Goal: Task Accomplishment & Management: Manage account settings

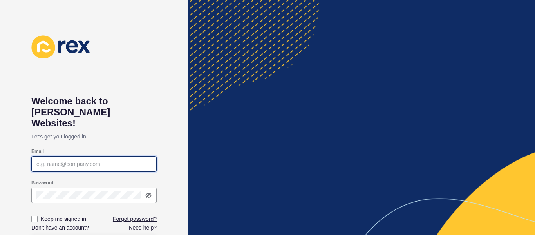
click at [100, 160] on input "Email" at bounding box center [93, 164] width 115 height 8
paste input "[EMAIL_ADDRESS][DOMAIN_NAME]"
type input "[EMAIL_ADDRESS][DOMAIN_NAME]"
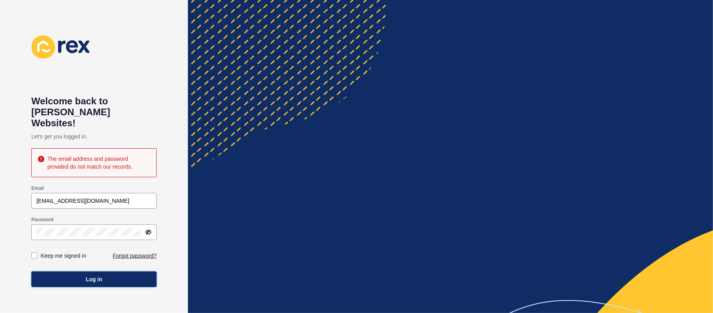
click at [104, 234] on button "Log in" at bounding box center [93, 279] width 125 height 16
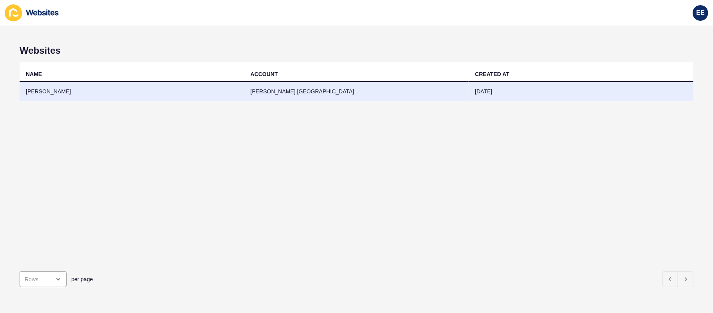
click at [54, 90] on td "[PERSON_NAME]" at bounding box center [132, 91] width 225 height 19
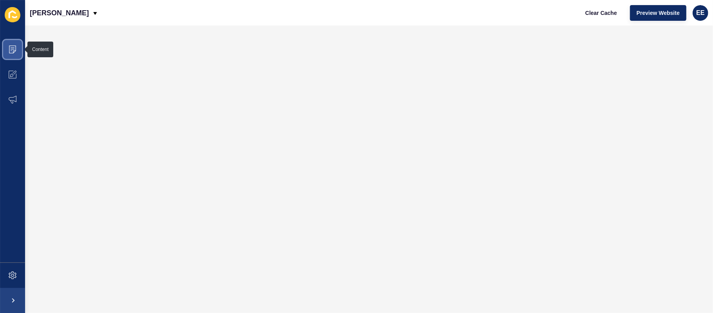
click at [15, 50] on icon at bounding box center [13, 49] width 8 height 8
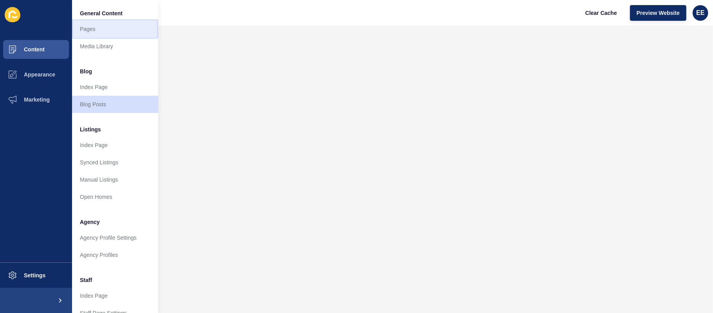
click at [93, 32] on link "Pages" at bounding box center [115, 28] width 86 height 17
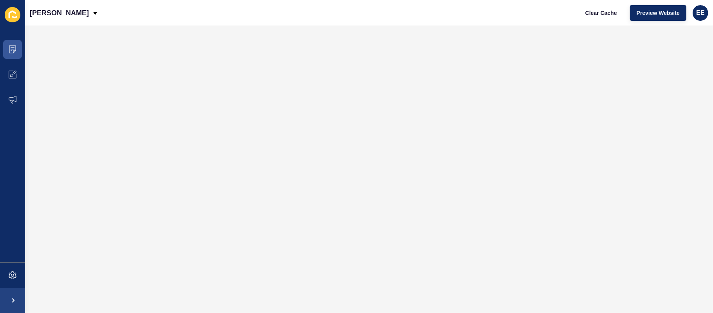
click at [11, 16] on icon at bounding box center [13, 14] width 16 height 15
click at [16, 234] on icon at bounding box center [13, 275] width 8 height 8
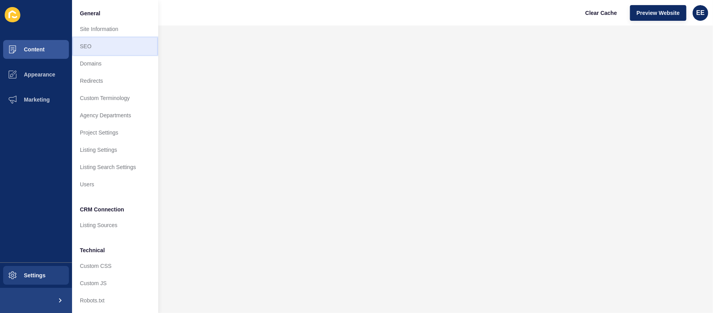
click at [128, 42] on link "SEO" at bounding box center [115, 46] width 86 height 17
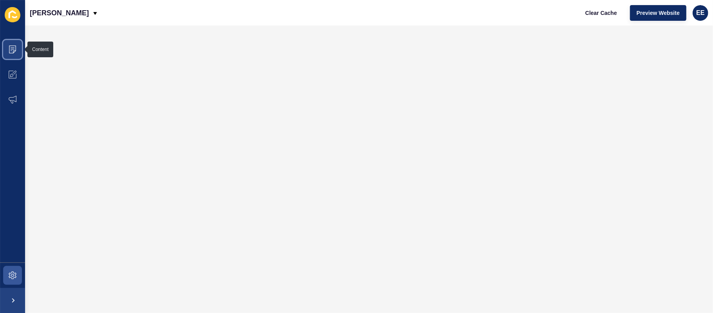
click at [10, 45] on icon at bounding box center [12, 49] width 7 height 8
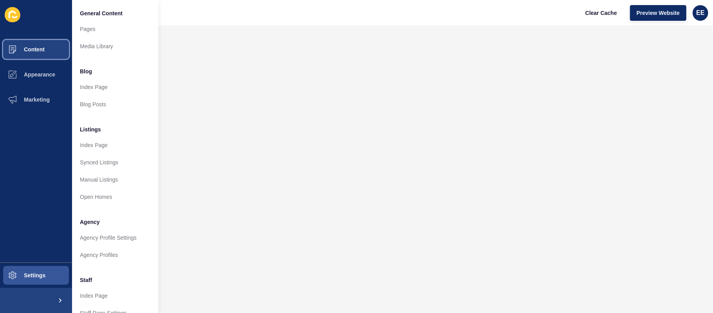
click at [44, 52] on span "Content" at bounding box center [22, 49] width 46 height 6
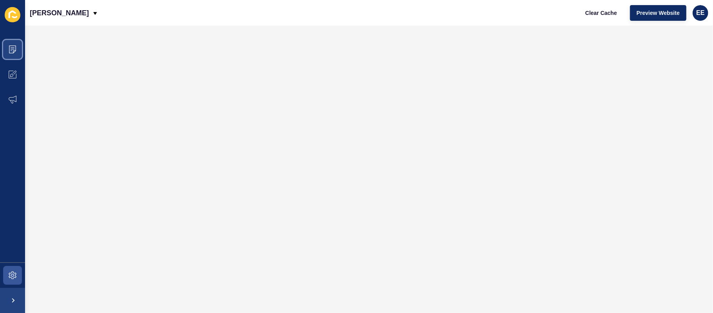
click at [19, 51] on span at bounding box center [12, 49] width 25 height 25
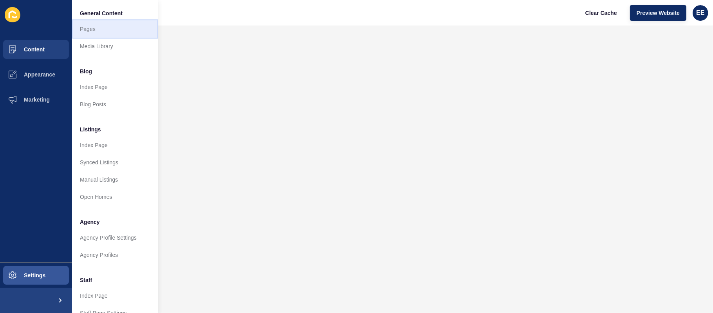
click at [95, 30] on link "Pages" at bounding box center [115, 28] width 86 height 17
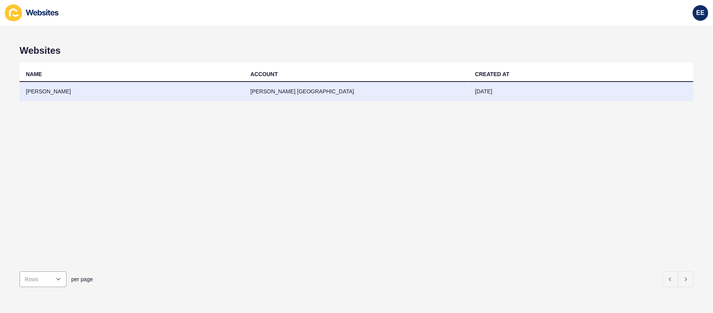
drag, startPoint x: 0, startPoint y: 0, endPoint x: 36, endPoint y: 88, distance: 95.2
click at [36, 88] on td "[PERSON_NAME]" at bounding box center [132, 91] width 225 height 19
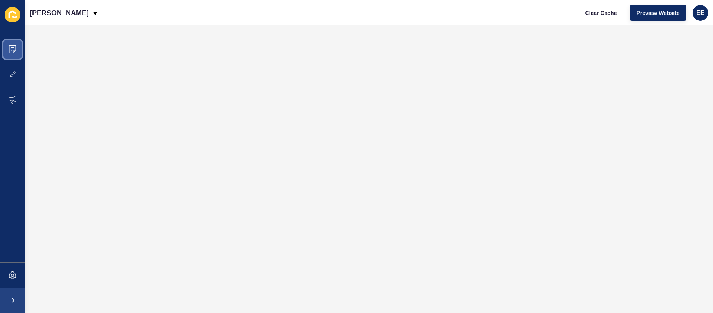
click at [4, 47] on span at bounding box center [12, 49] width 25 height 25
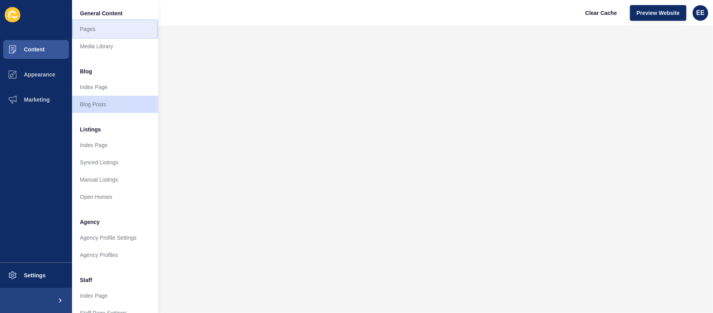
click at [96, 29] on link "Pages" at bounding box center [115, 28] width 86 height 17
